Goal: Information Seeking & Learning: Learn about a topic

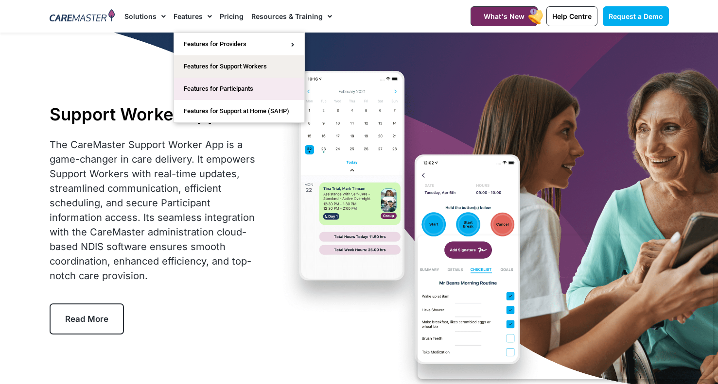
click at [256, 90] on link "Features for Participants" at bounding box center [239, 89] width 130 height 22
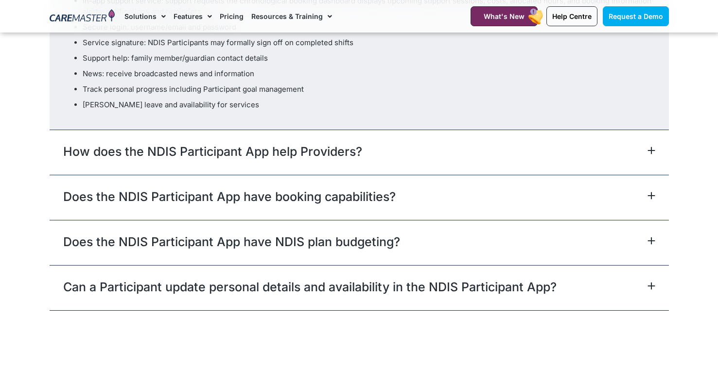
scroll to position [3050, 0]
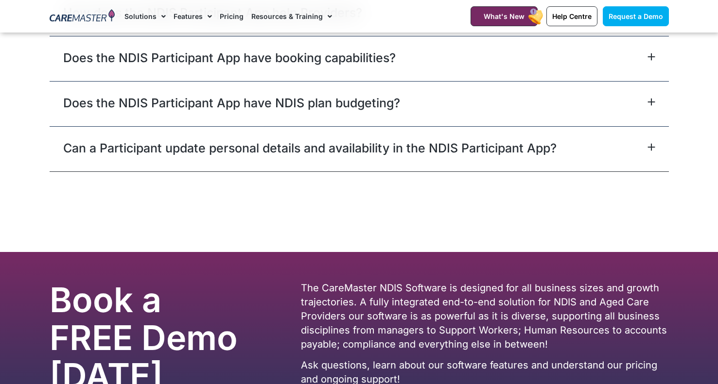
click at [445, 76] on div "Does the NDIS Participant App have booking capabilities?" at bounding box center [359, 58] width 619 height 45
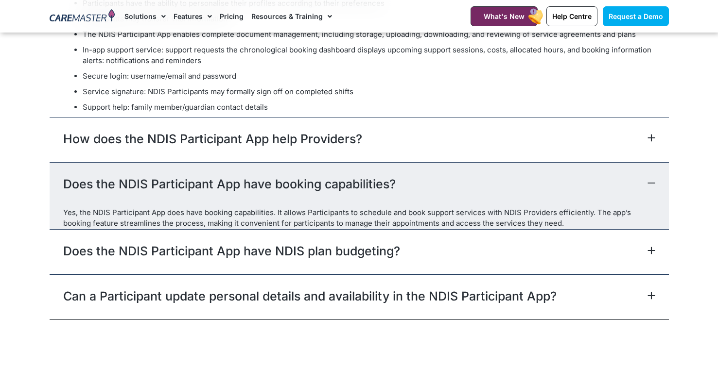
scroll to position [2993, 0]
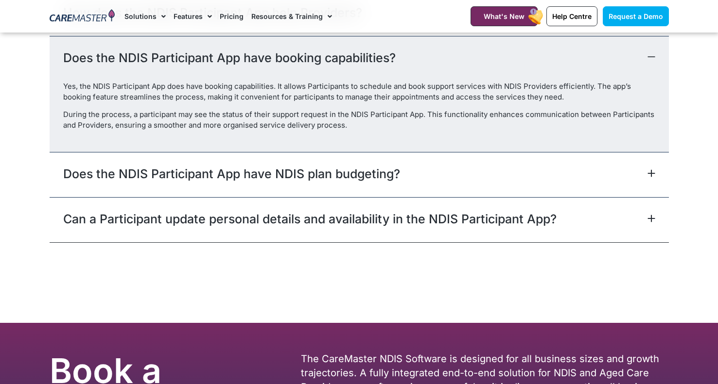
click at [93, 67] on link "Does the NDIS Participant App have booking capabilities?" at bounding box center [229, 57] width 332 height 17
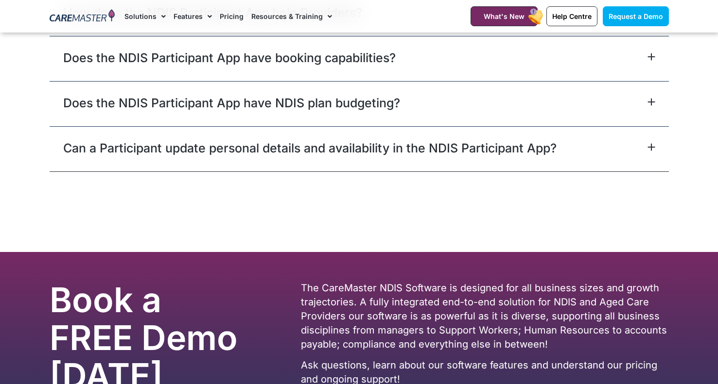
click at [89, 112] on link "Does the NDIS Participant App have NDIS plan budgeting?" at bounding box center [231, 102] width 337 height 17
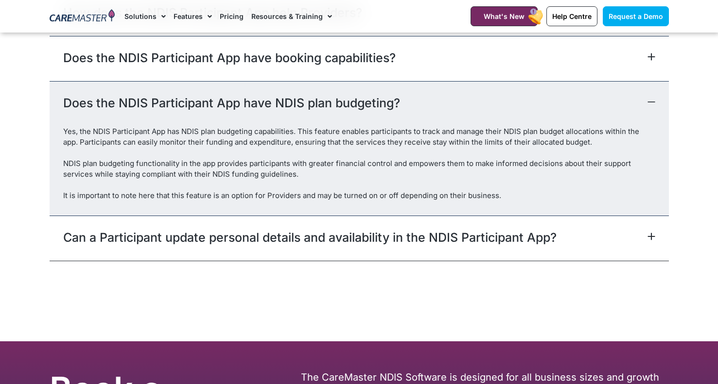
click at [78, 112] on link "Does the NDIS Participant App have NDIS plan budgeting?" at bounding box center [231, 102] width 337 height 17
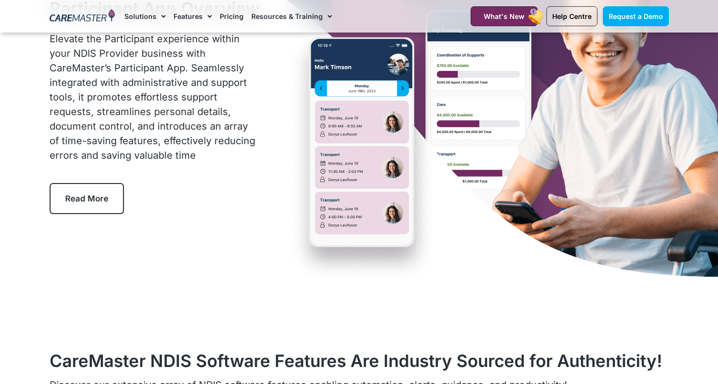
scroll to position [0, 0]
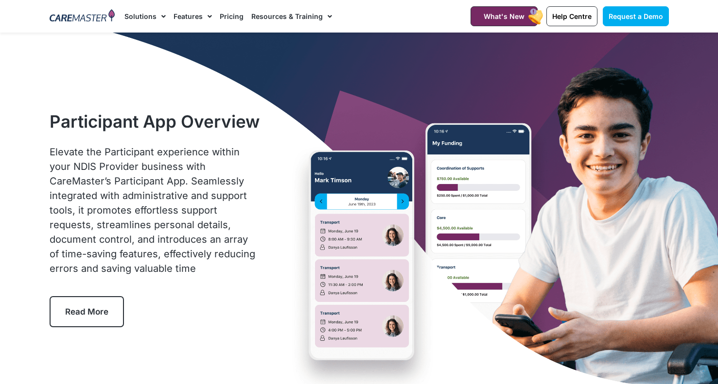
click at [232, 17] on link "Pricing" at bounding box center [232, 16] width 24 height 33
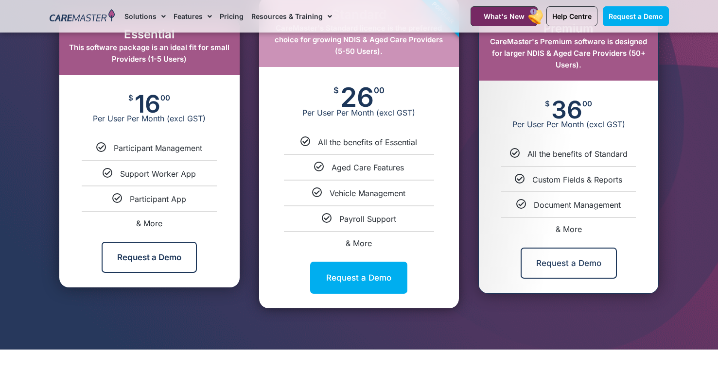
scroll to position [567, 0]
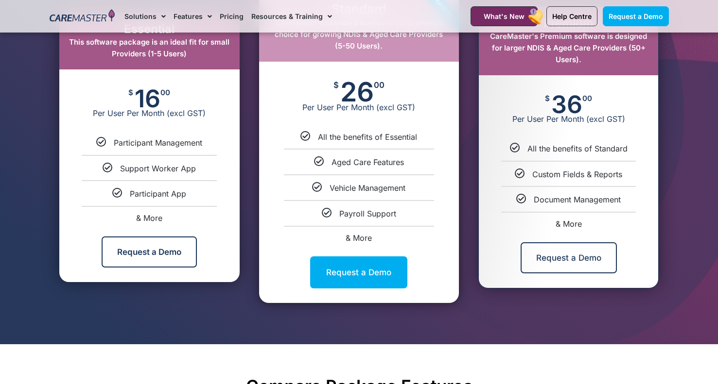
click at [149, 219] on span "& More" at bounding box center [149, 218] width 26 height 10
select select "***"
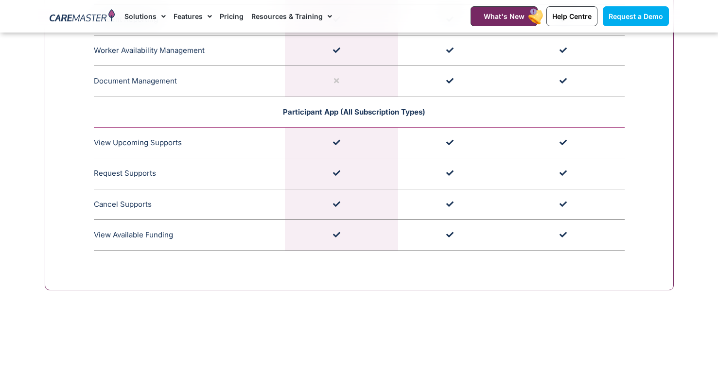
scroll to position [2792, 0]
